Goal: Information Seeking & Learning: Find specific fact

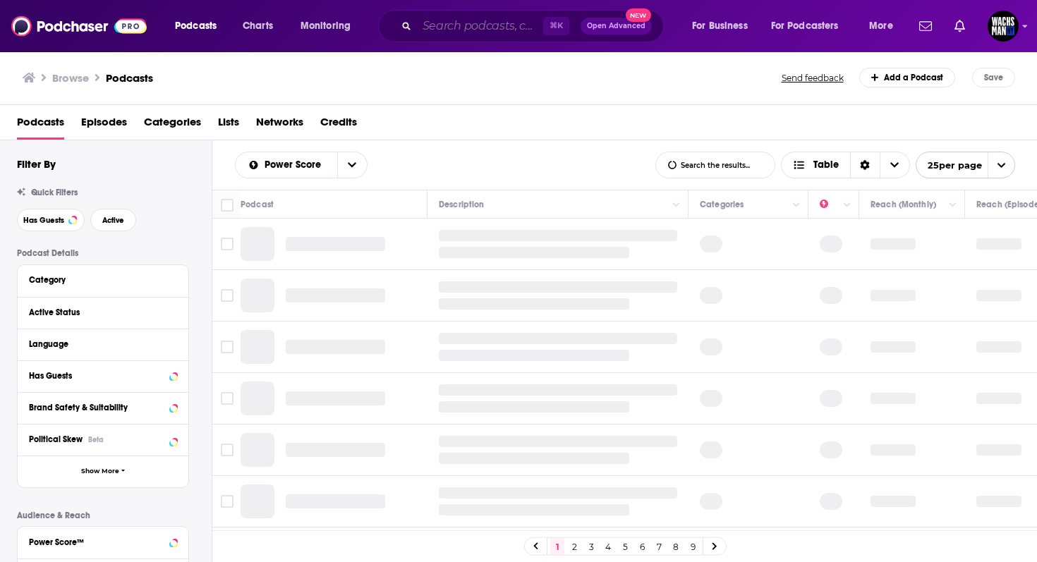
click at [435, 28] on input "Search podcasts, credits, & more..." at bounding box center [480, 26] width 126 height 23
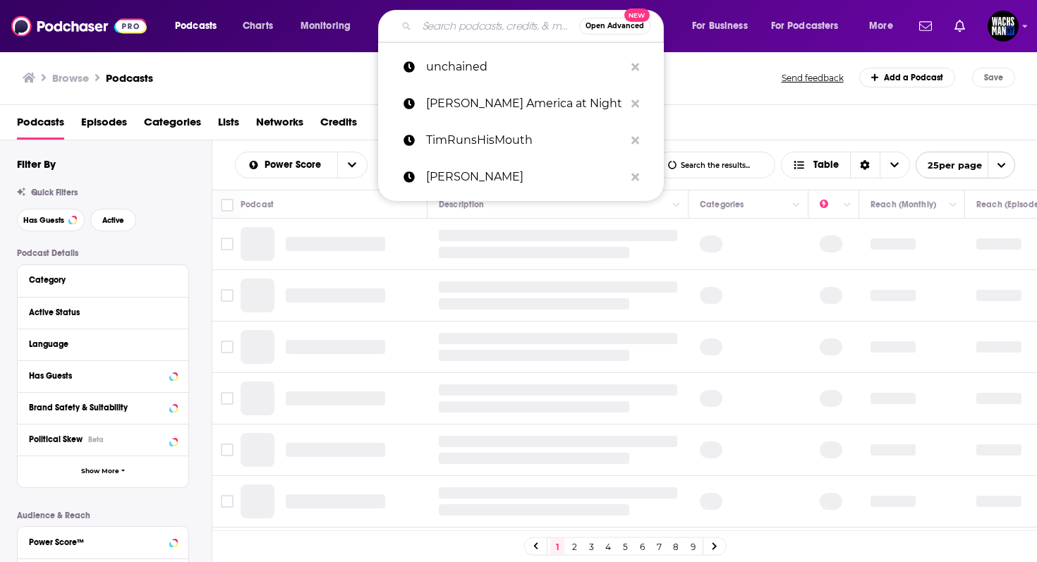
paste input "The [PERSON_NAME] Podcast"
type input "The [PERSON_NAME] Podcast"
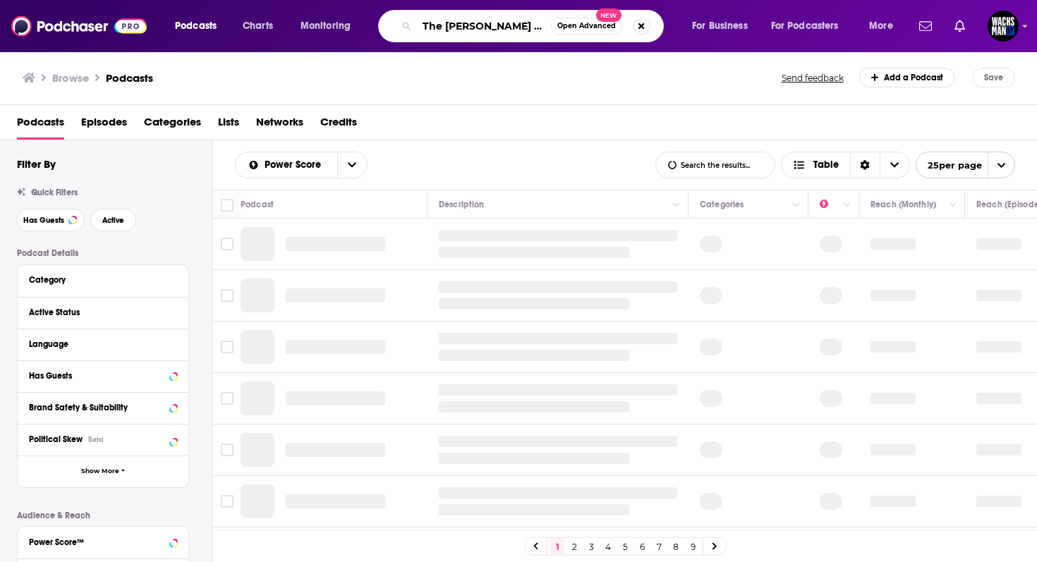
scroll to position [0, 18]
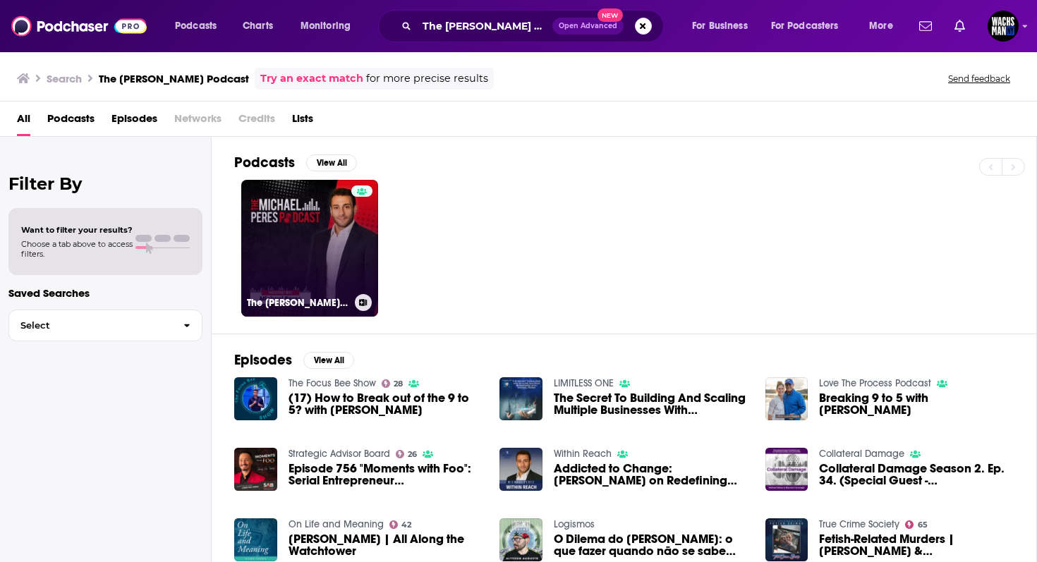
click at [354, 261] on div at bounding box center [361, 240] width 21 height 109
